Goal: Task Accomplishment & Management: Manage account settings

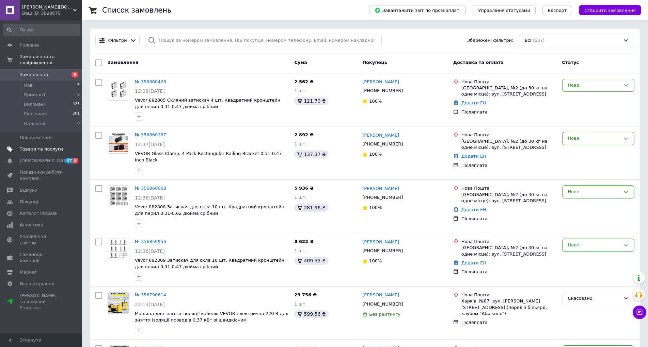
click at [32, 146] on span "Товари та послуги" at bounding box center [41, 149] width 43 height 6
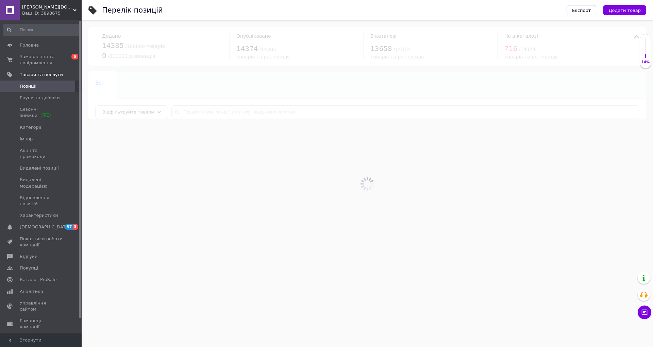
click at [201, 113] on div at bounding box center [368, 183] width 572 height 327
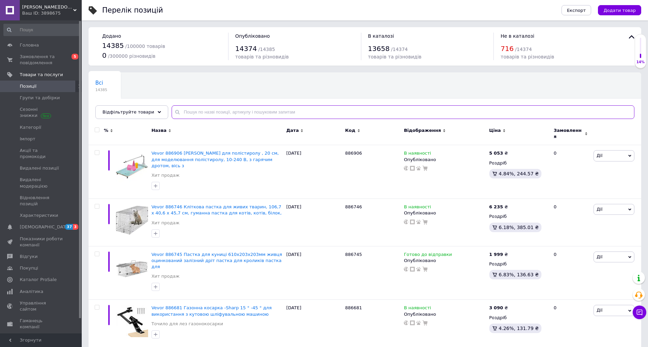
paste input "Система гідропонного вирощування VEVOR,"
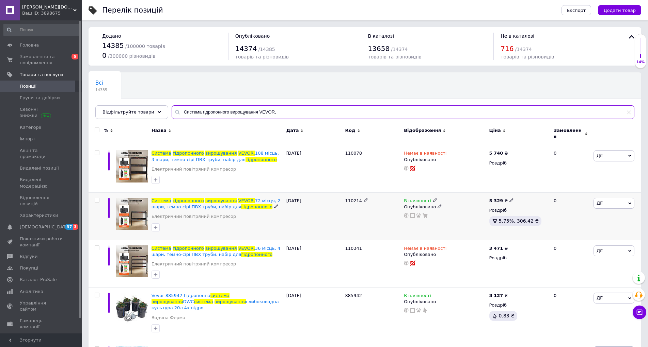
type input "Система гідропонного вирощування VEVOR,"
drag, startPoint x: 416, startPoint y: 197, endPoint x: 435, endPoint y: 204, distance: 20.4
click at [416, 198] on span "В наявності" at bounding box center [417, 201] width 27 height 7
click at [461, 201] on li "Немає в наявності" at bounding box center [471, 206] width 65 height 10
click at [378, 220] on div "110214" at bounding box center [372, 217] width 59 height 48
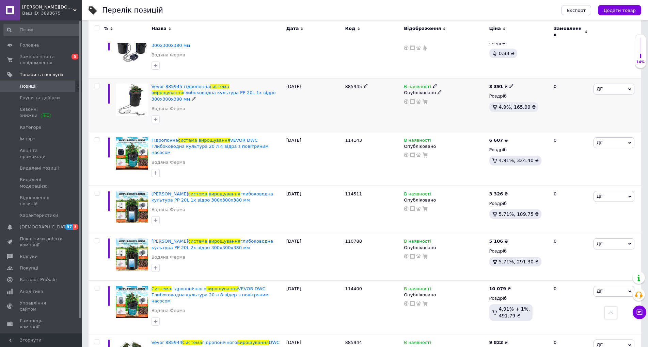
scroll to position [466, 0]
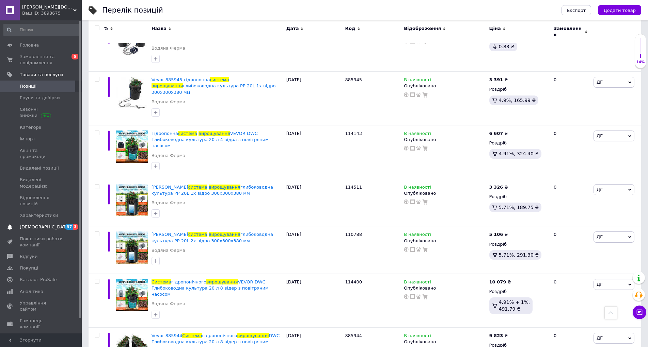
click at [28, 224] on span "[DEMOGRAPHIC_DATA]" at bounding box center [45, 227] width 50 height 6
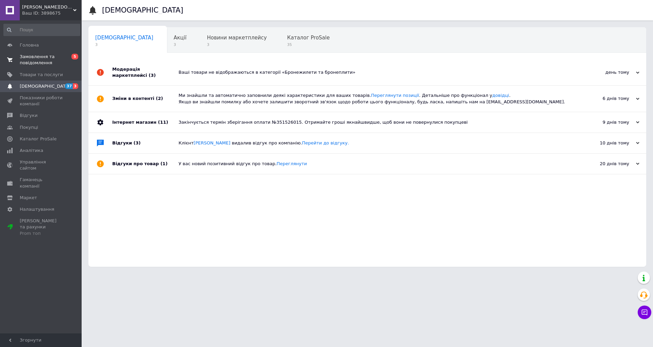
click at [33, 58] on span "Замовлення та повідомлення" at bounding box center [41, 60] width 43 height 12
